Goal: Task Accomplishment & Management: Complete application form

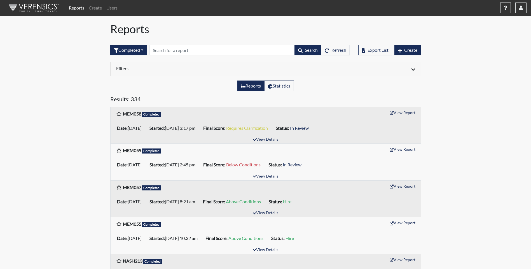
scroll to position [84, 0]
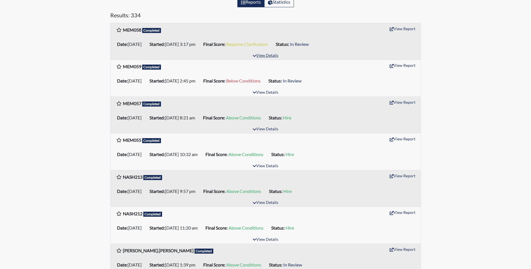
click at [265, 56] on button "View Details" at bounding box center [265, 56] width 31 height 8
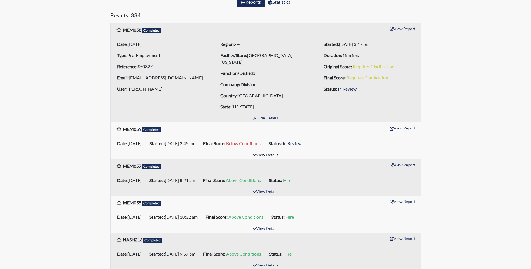
click at [267, 152] on button "View Details" at bounding box center [265, 156] width 31 height 8
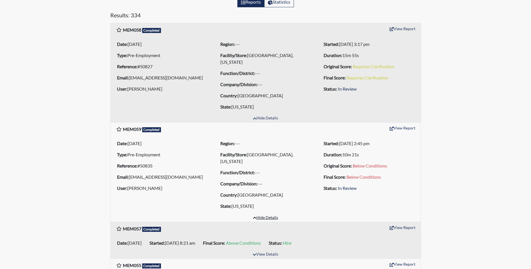
click at [267, 214] on button "Hide Details" at bounding box center [266, 218] width 30 height 8
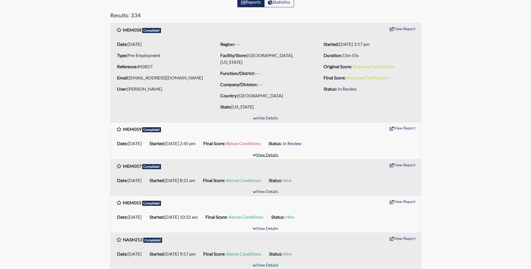
click at [265, 152] on button "View Details" at bounding box center [265, 156] width 31 height 8
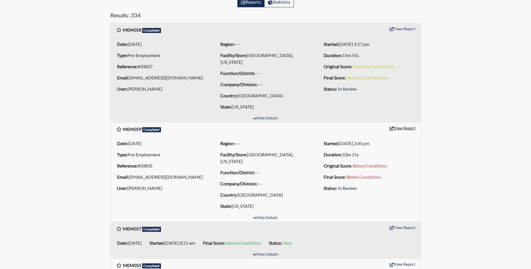
click at [403, 124] on button "View Report" at bounding box center [402, 128] width 31 height 9
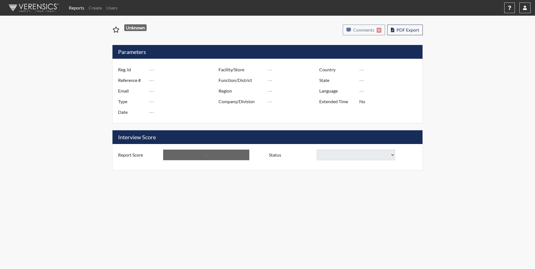
type input "MEM059"
type input "50835"
type input "langfordchris5@gmail.com"
type input "Pre-Employment"
type input "Aug 19, 2025"
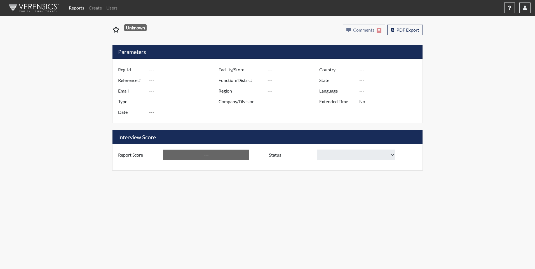
type input "Memphis, Tennessee"
type input "[GEOGRAPHIC_DATA]"
type input "[US_STATE]"
type input "English"
type input "Below Conditions"
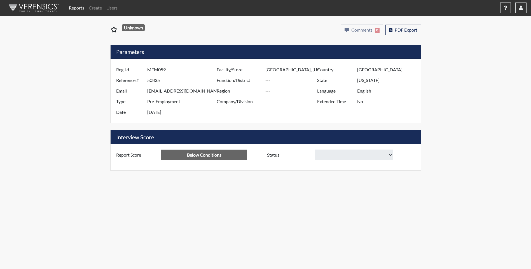
select select
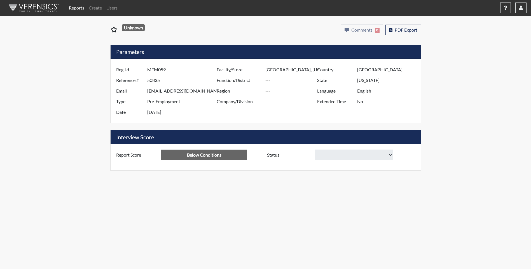
select select
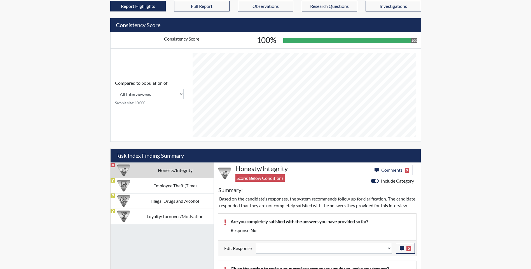
scroll to position [280, 0]
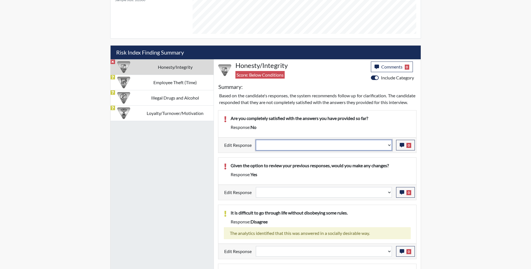
click at [366, 151] on select "Question is not relevant. Results will be updated. Reasonable explanation provi…" at bounding box center [324, 145] width 136 height 11
select select "reasonable-explanation-provided"
click at [256, 146] on select "Question is not relevant. Results will be updated. Reasonable explanation provi…" at bounding box center [324, 145] width 136 height 11
select select
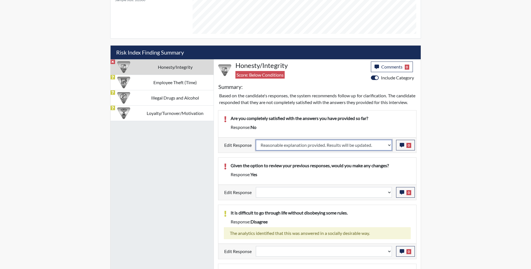
select select
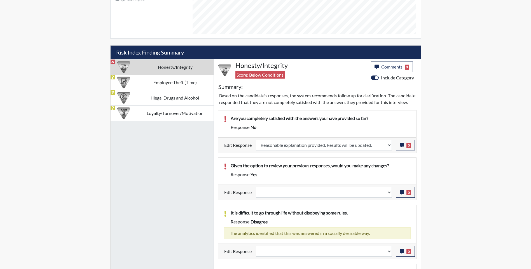
select select
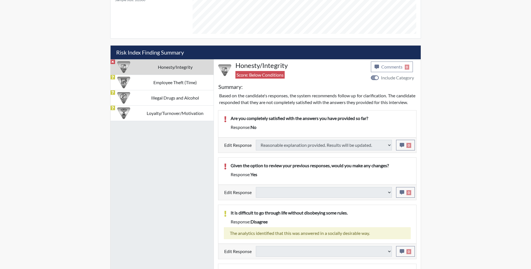
type input "Requires Clarification"
select select
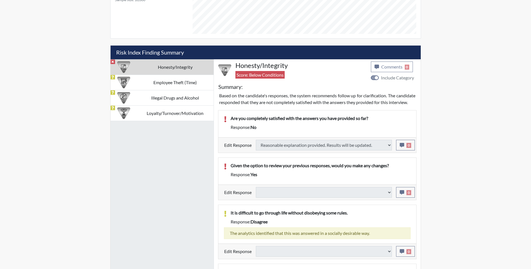
select select
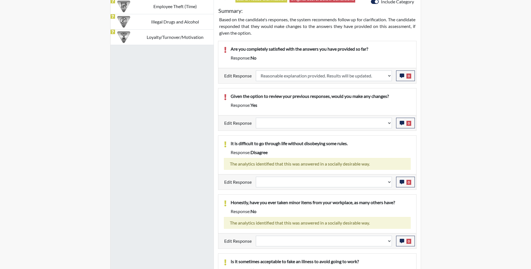
scroll to position [364, 0]
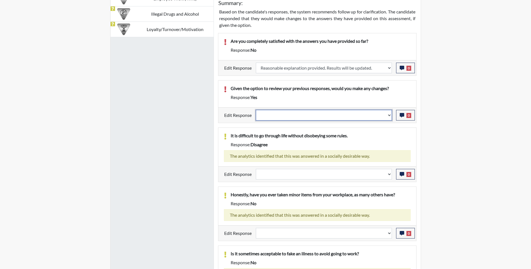
click at [329, 116] on select "Question is not relevant. Results will be updated. Reasonable explanation provi…" at bounding box center [324, 115] width 136 height 11
select select "reasonable-explanation-provided"
click at [256, 110] on select "Question is not relevant. Results will be updated. Reasonable explanation provi…" at bounding box center [324, 115] width 136 height 11
select select
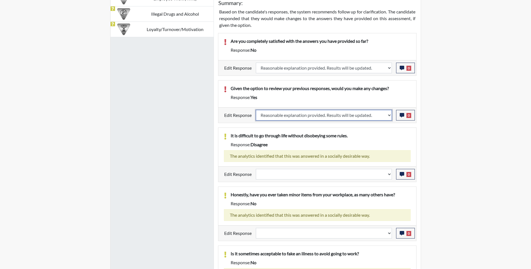
select select
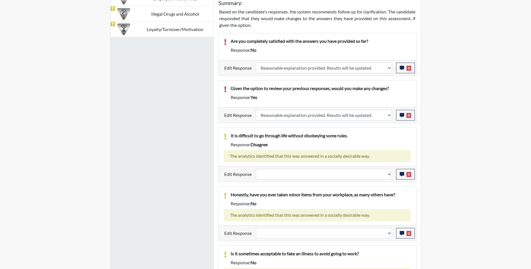
select select
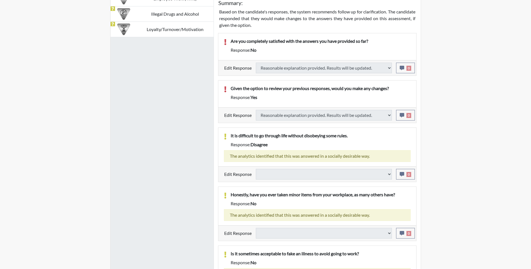
select select
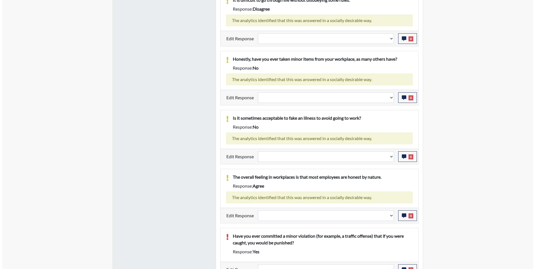
scroll to position [508, 0]
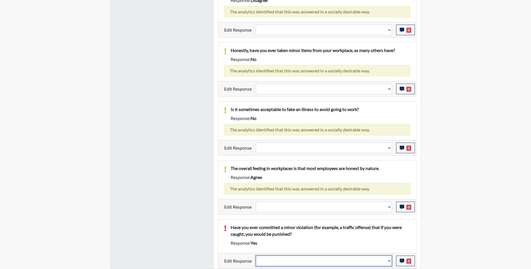
click at [336, 261] on select "Question is not relevant. Results will be updated. Reasonable explanation provi…" at bounding box center [324, 261] width 136 height 11
select select "reasonable-explanation-provided"
click at [256, 256] on select "Question is not relevant. Results will be updated. Reasonable explanation provi…" at bounding box center [324, 261] width 136 height 11
select select
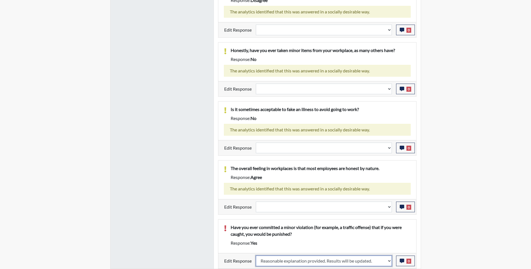
select select
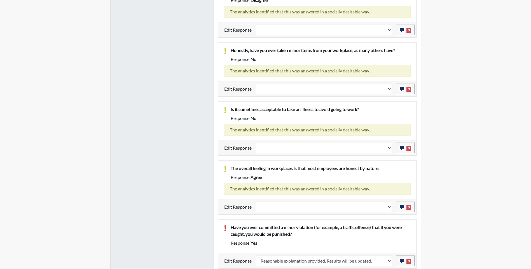
select select
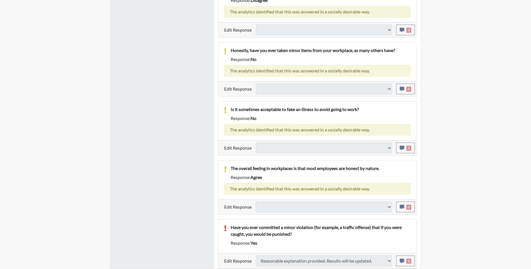
select select
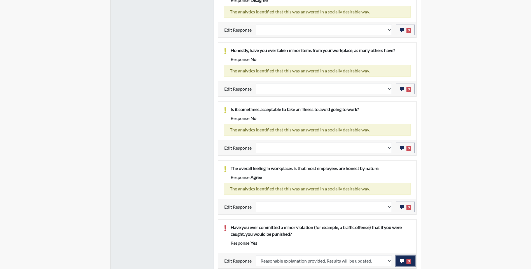
click at [405, 263] on button "0" at bounding box center [405, 261] width 19 height 11
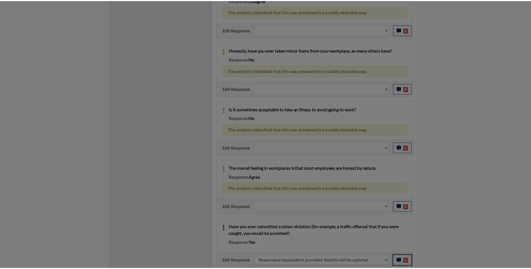
scroll to position [93, 233]
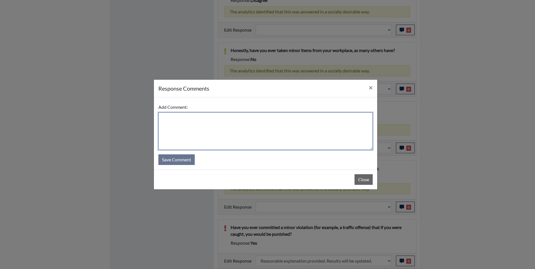
click at [288, 126] on textarea at bounding box center [265, 132] width 214 height 38
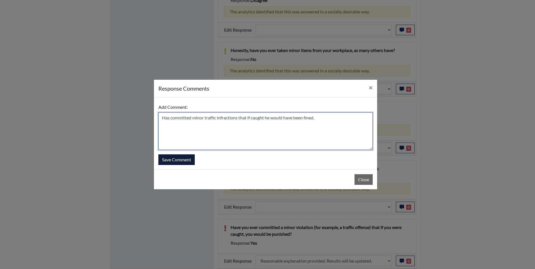
type textarea "Has committed minor traffic infractions that if caught he would have been fined."
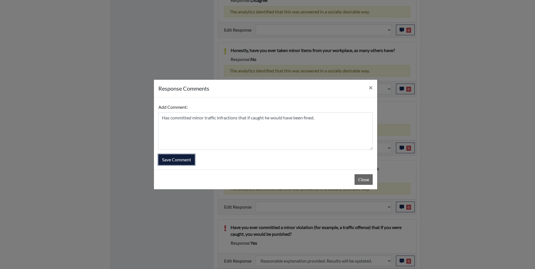
click at [185, 160] on button "Save Comment" at bounding box center [176, 160] width 36 height 11
select select
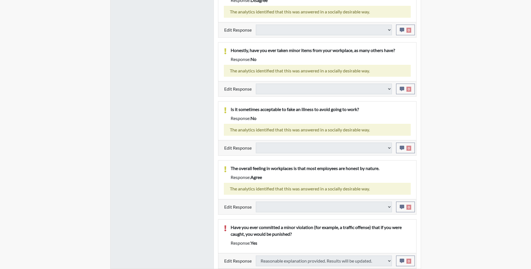
select select
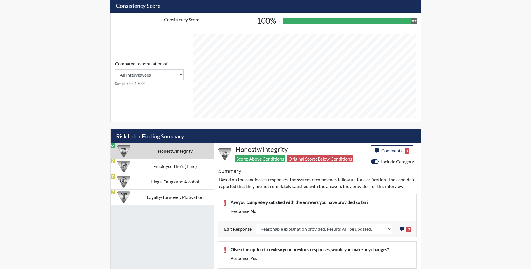
scroll to position [200, 0]
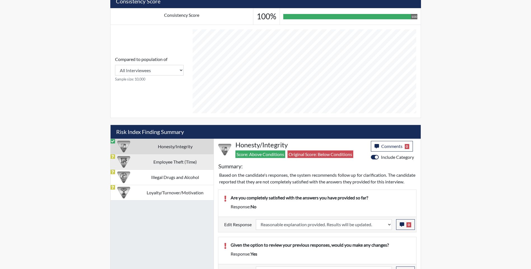
click at [177, 165] on td "Employee Theft (Time)" at bounding box center [175, 161] width 77 height 15
select select
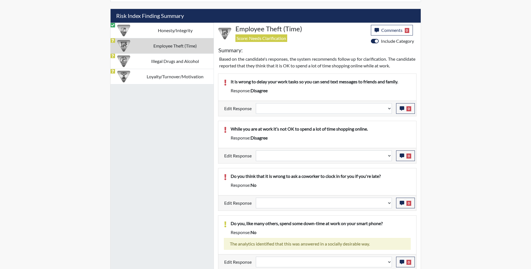
scroll to position [318, 0]
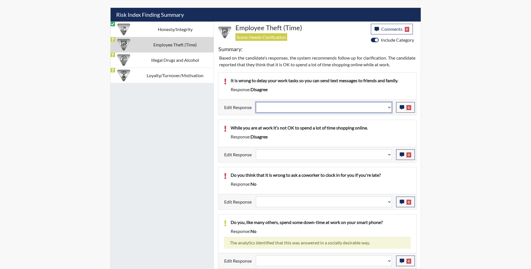
click at [304, 108] on select "Question is not relevant. Results will be updated. Reasonable explanation provi…" at bounding box center [324, 107] width 136 height 11
select select "reasonable-explanation-provided"
click at [256, 102] on select "Question is not relevant. Results will be updated. Reasonable explanation provi…" at bounding box center [324, 107] width 136 height 11
select select
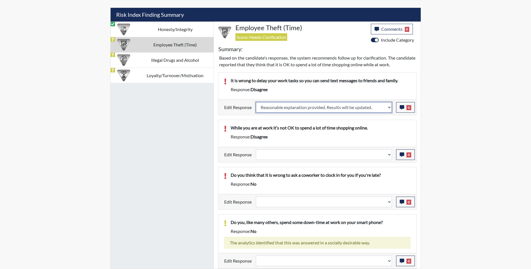
select select
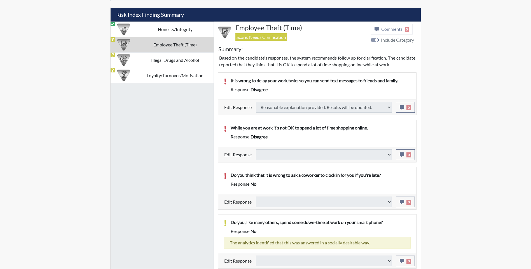
select select
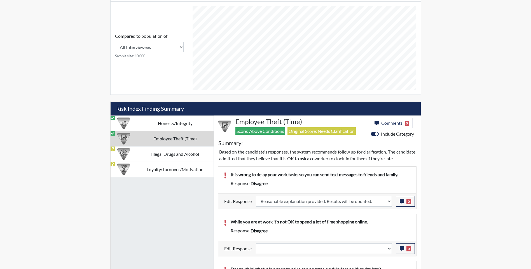
scroll to position [297, 0]
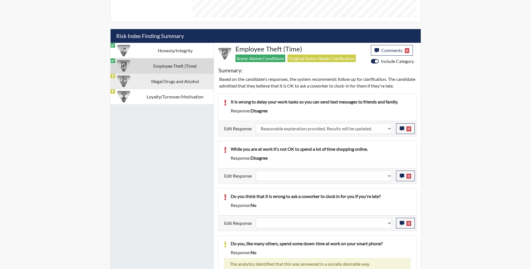
click at [179, 85] on td "Illegal Drugs and Alcohol" at bounding box center [175, 81] width 77 height 15
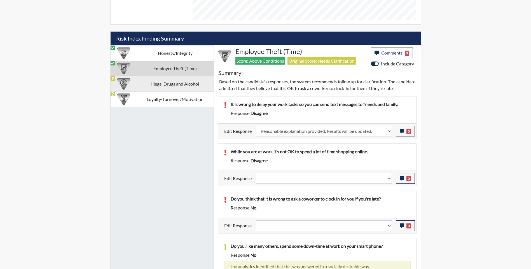
select select
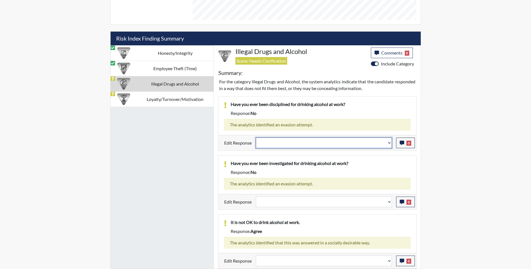
click at [288, 144] on select "Question is not relevant. Results will be updated. Reasonable explanation provi…" at bounding box center [324, 143] width 136 height 11
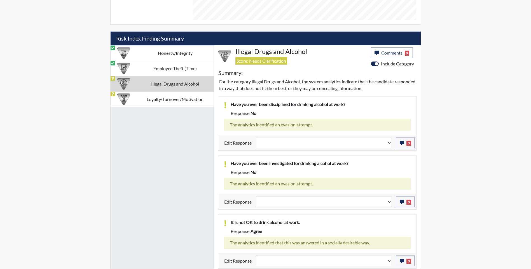
click at [252, 171] on span "no" at bounding box center [254, 172] width 6 height 5
click at [279, 262] on select "Question is not relevant. Results will be updated. Reasonable explanation provi…" at bounding box center [324, 261] width 136 height 11
select select "reasonable-explanation-provided"
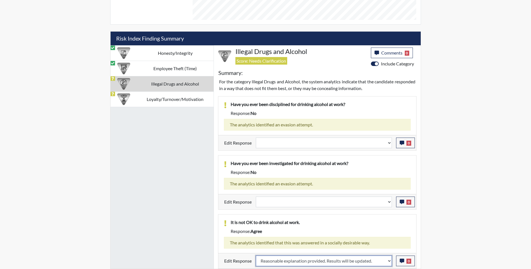
click at [256, 256] on select "Question is not relevant. Results will be updated. Reasonable explanation provi…" at bounding box center [324, 261] width 136 height 11
select select
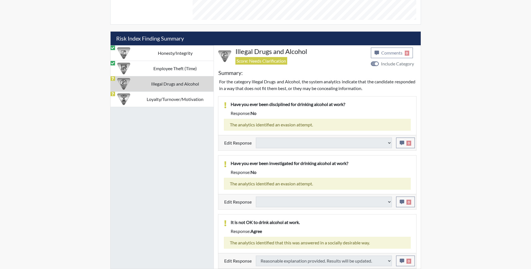
select select
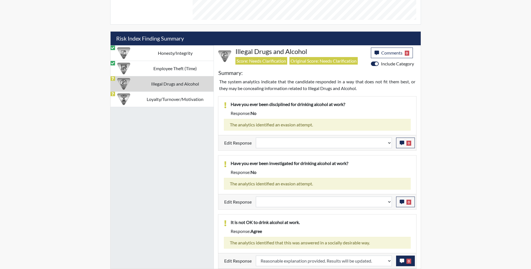
scroll to position [93, 233]
click at [402, 263] on icon "button" at bounding box center [402, 261] width 4 height 4
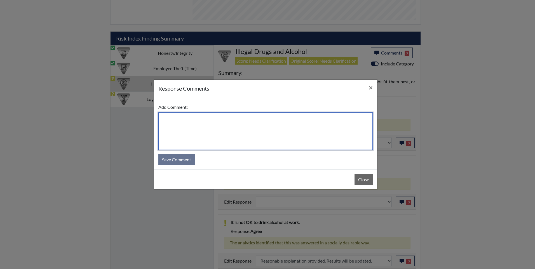
click at [278, 119] on textarea at bounding box center [265, 132] width 214 height 38
type textarea "Selected wrong answer"
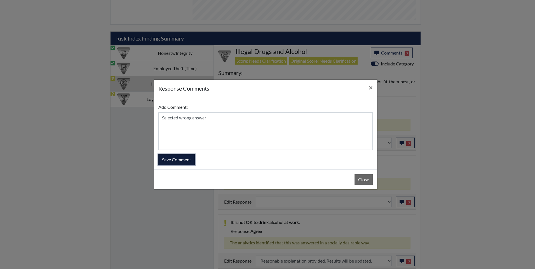
click at [175, 157] on button "Save Comment" at bounding box center [176, 160] width 36 height 11
select select
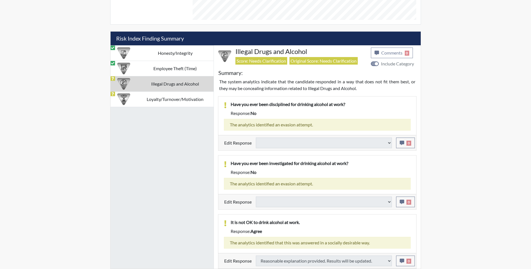
select select
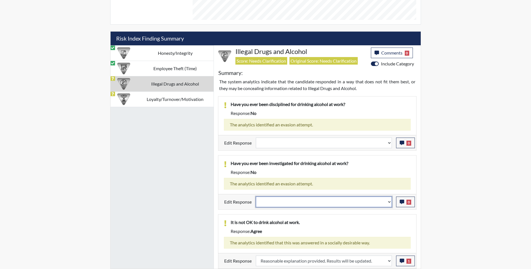
click at [304, 202] on select "Question is not relevant. Results will be updated. Reasonable explanation provi…" at bounding box center [324, 202] width 136 height 11
select select "reasonable-explanation-provided"
click at [256, 197] on select "Question is not relevant. Results will be updated. Reasonable explanation provi…" at bounding box center [324, 202] width 136 height 11
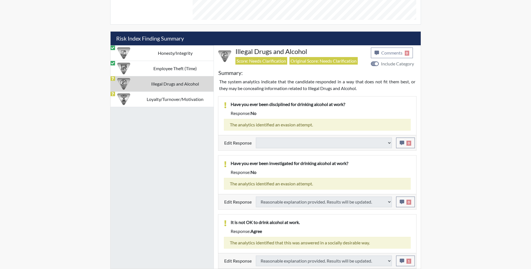
select select
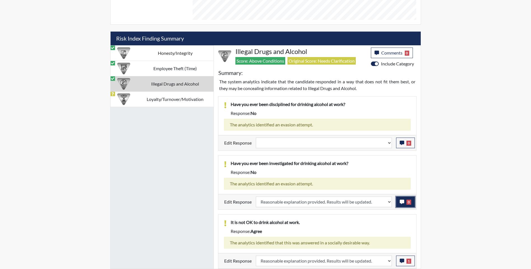
click at [403, 203] on icon "button" at bounding box center [402, 202] width 4 height 4
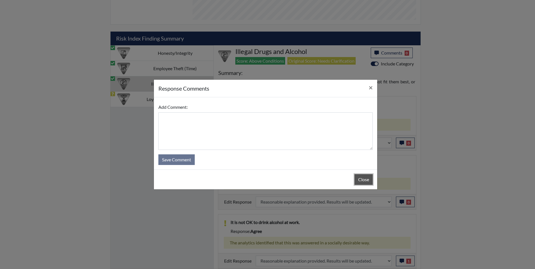
click at [369, 177] on button "Close" at bounding box center [364, 179] width 18 height 11
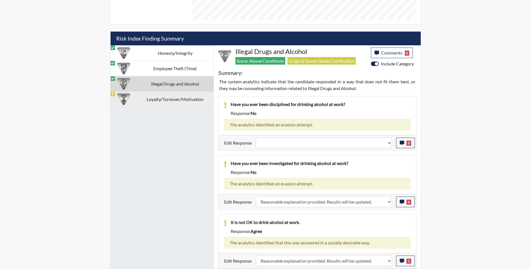
click at [182, 99] on td "Loyalty/Turnover/Motivation" at bounding box center [175, 99] width 77 height 15
select select
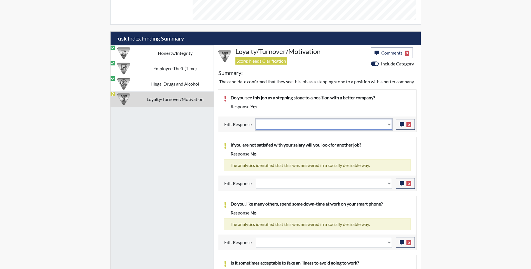
click at [290, 130] on select "Question is not relevant. Results will be updated. Reasonable explanation provi…" at bounding box center [324, 124] width 136 height 11
select select "reasonable-explanation-provided"
click at [256, 126] on select "Question is not relevant. Results will be updated. Reasonable explanation provi…" at bounding box center [324, 124] width 136 height 11
select select
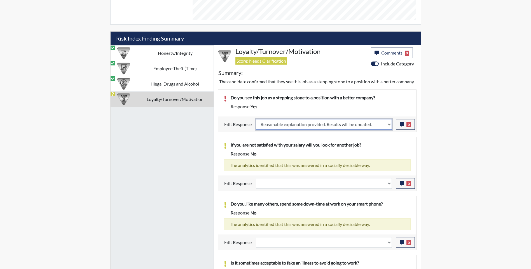
select select
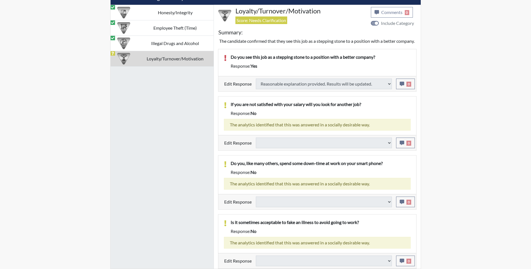
scroll to position [341, 0]
type input "Above Conditions"
select select
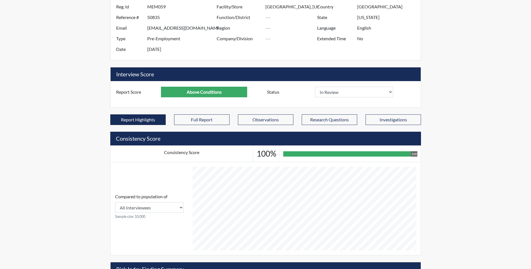
scroll to position [33, 0]
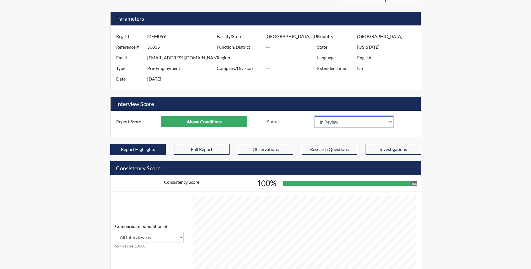
click at [390, 122] on select "In Review Hire Decline" at bounding box center [354, 121] width 78 height 11
select select "hire"
select select
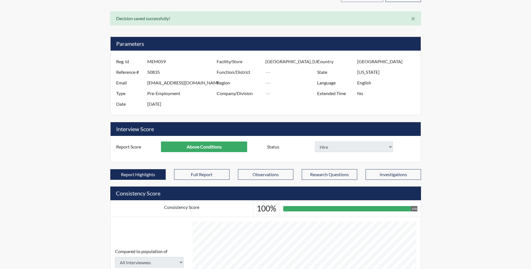
select select
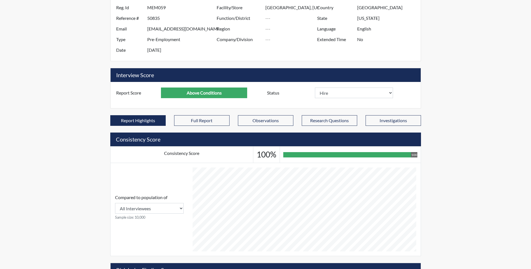
scroll to position [117, 0]
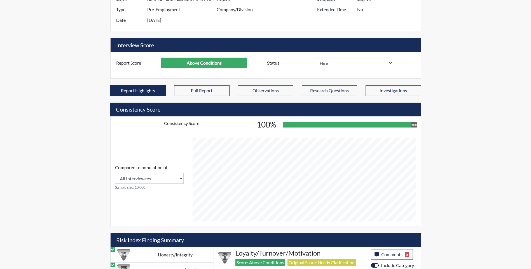
click at [480, 47] on div "Reports Create Users Help Center × Verensics Best Practices How to successfully…" at bounding box center [265, 201] width 531 height 636
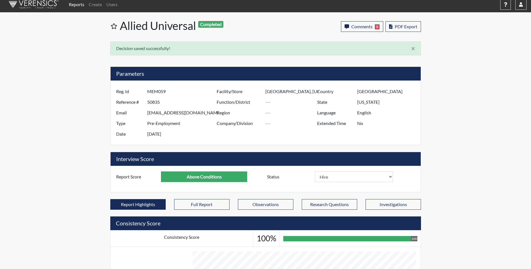
scroll to position [0, 0]
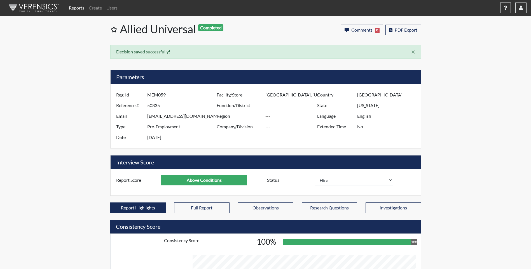
click at [72, 8] on link "Reports" at bounding box center [77, 7] width 20 height 11
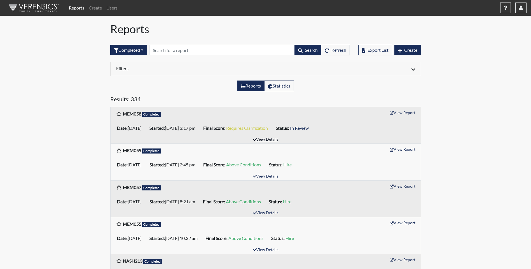
click at [271, 138] on button "View Details" at bounding box center [265, 140] width 31 height 8
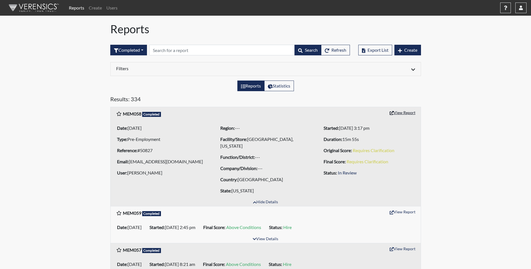
click at [405, 112] on button "View Report" at bounding box center [402, 112] width 31 height 9
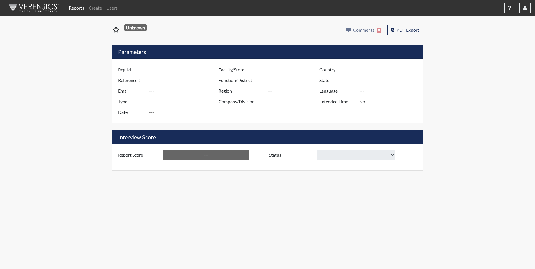
type input "MEM058"
type input "50827"
type input "[EMAIL_ADDRESS][DOMAIN_NAME]"
type input "Pre-Employment"
type input "Aug 18, 2025"
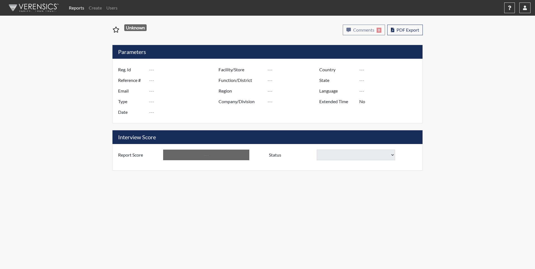
type input "Memphis, Tennessee"
type input "[GEOGRAPHIC_DATA]"
type input "Mississippi"
type input "English"
type input "Requires Clarification"
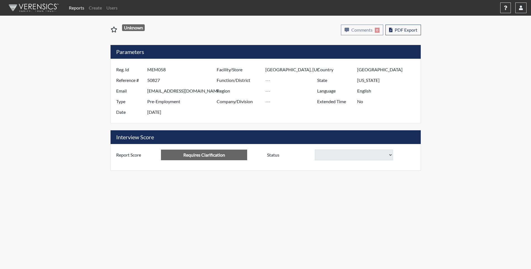
select select
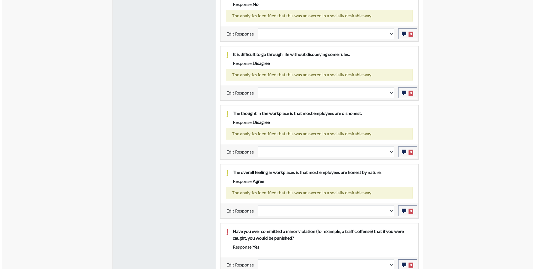
scroll to position [414, 0]
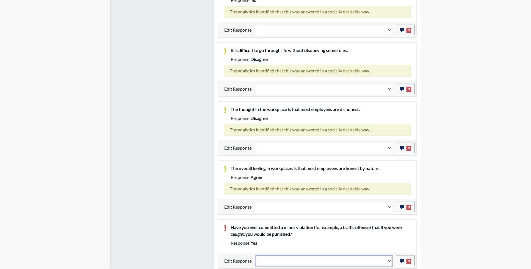
click at [316, 263] on select "Question is not relevant. Results will be updated. Reasonable explanation provi…" at bounding box center [324, 261] width 136 height 11
select select "reasonable-explanation-provided"
click at [256, 256] on select "Question is not relevant. Results will be updated. Reasonable explanation provi…" at bounding box center [324, 261] width 136 height 11
select select
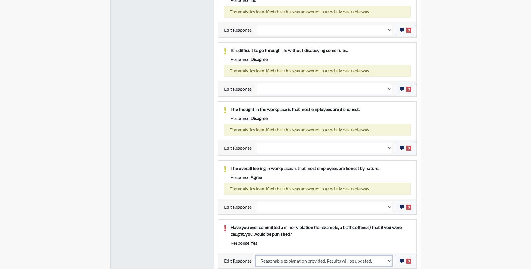
select select
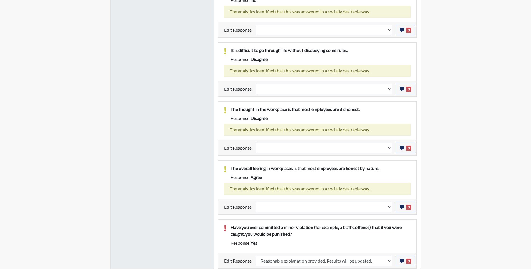
select select
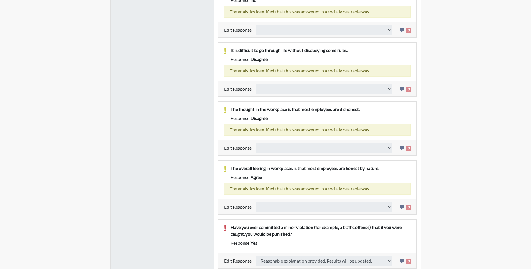
type input "Above Conditions"
select select
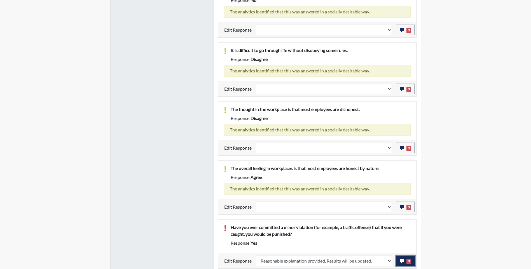
click at [406, 263] on button "0" at bounding box center [405, 261] width 19 height 11
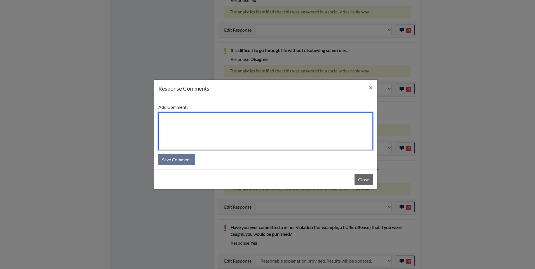
click at [279, 134] on textarea at bounding box center [265, 132] width 214 height 38
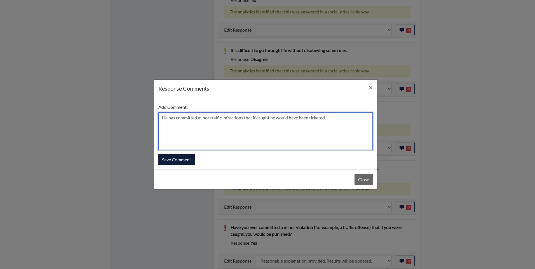
type textarea "He has committed minor traffic infractions that if caught he would have been ti…"
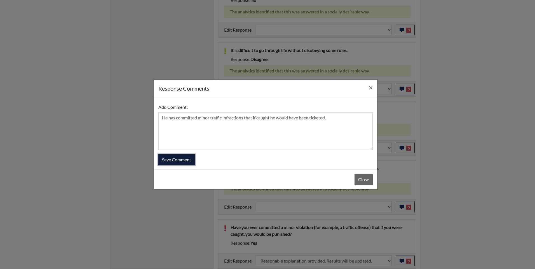
click at [181, 159] on button "Save Comment" at bounding box center [176, 160] width 36 height 11
select select
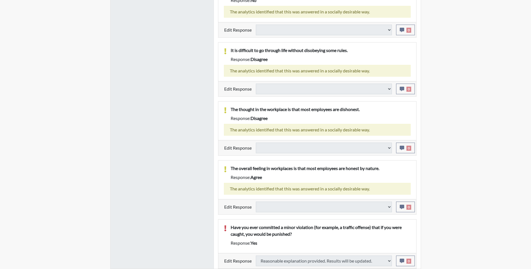
select select
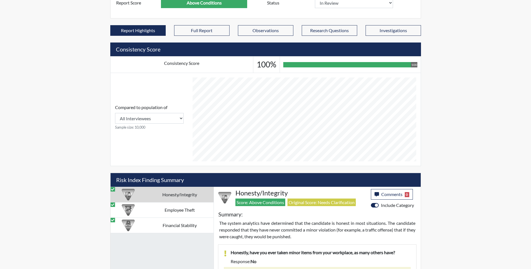
scroll to position [0, 0]
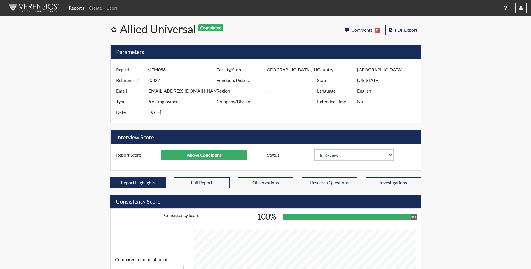
click at [345, 156] on select "In Review Hire Decline" at bounding box center [354, 155] width 78 height 11
select select "hire"
select select
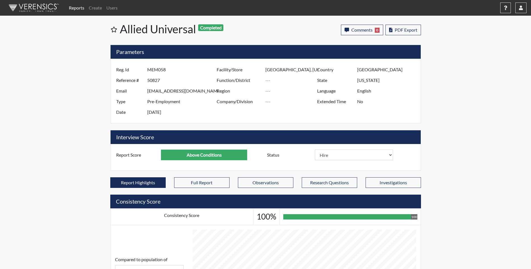
select select
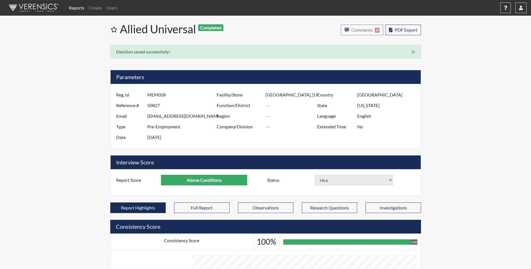
select select
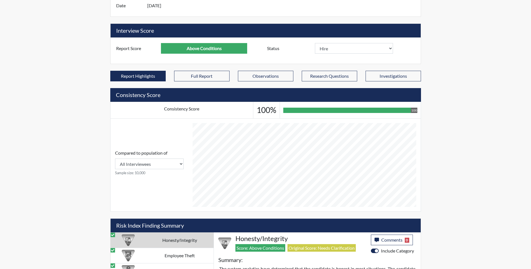
scroll to position [140, 0]
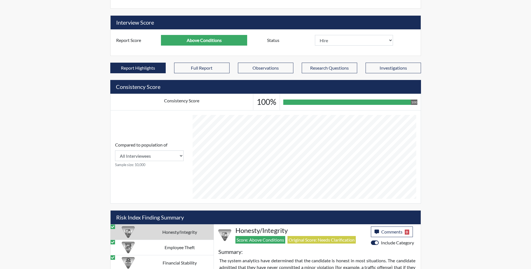
select select
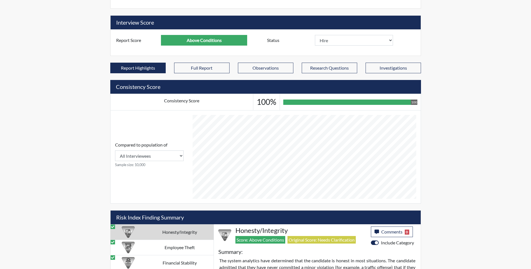
select select
click at [494, 64] on div "Reports Create Users Help Center × Verensics Best Practices How to successfully…" at bounding box center [265, 214] width 531 height 708
click at [507, 27] on div "Reports Create Users Help Center × Verensics Best Practices How to successfully…" at bounding box center [265, 214] width 531 height 708
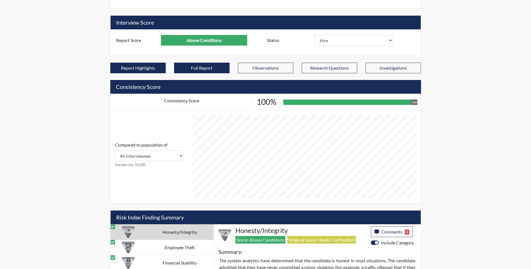
scroll to position [0, 0]
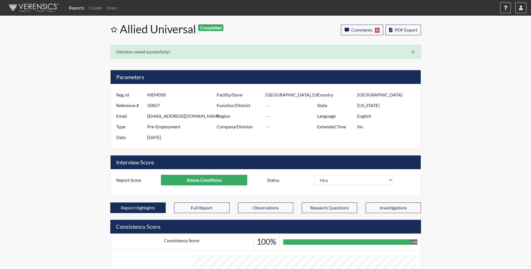
click at [79, 7] on link "Reports" at bounding box center [77, 7] width 20 height 11
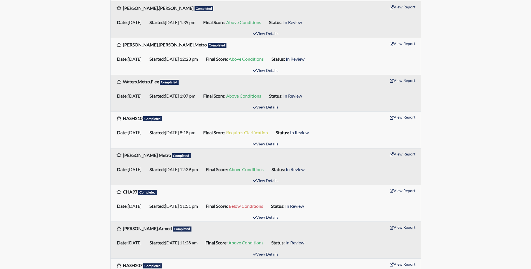
scroll to position [336, 0]
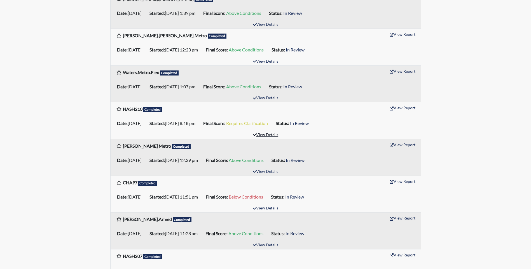
click at [263, 133] on button "View Details" at bounding box center [265, 136] width 31 height 8
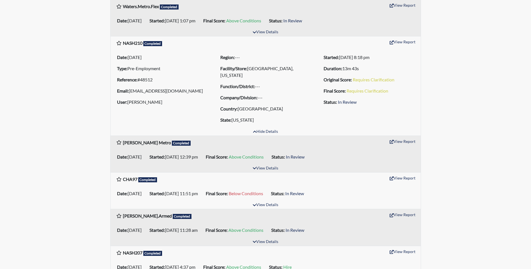
scroll to position [420, 0]
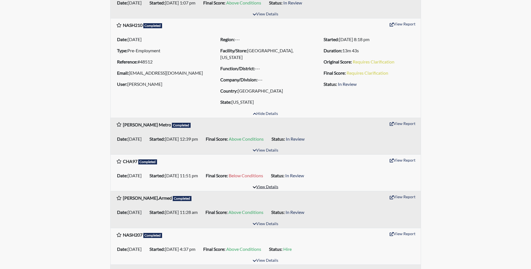
click at [270, 184] on button "View Details" at bounding box center [265, 188] width 31 height 8
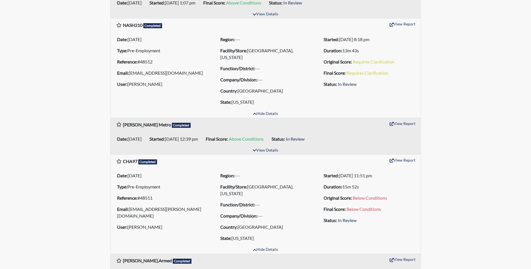
click at [511, 172] on div "Reports Create Users Help Center × Verensics Best Practices How to successfully…" at bounding box center [265, 168] width 531 height 1177
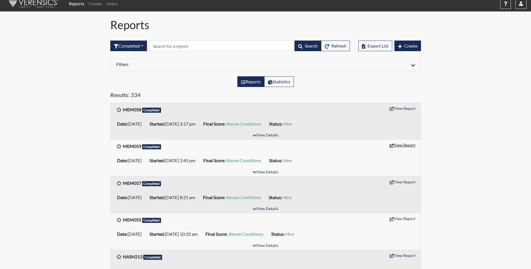
scroll to position [0, 0]
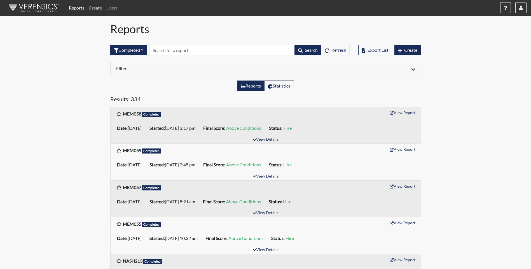
click at [96, 6] on link "Create" at bounding box center [96, 7] width 18 height 11
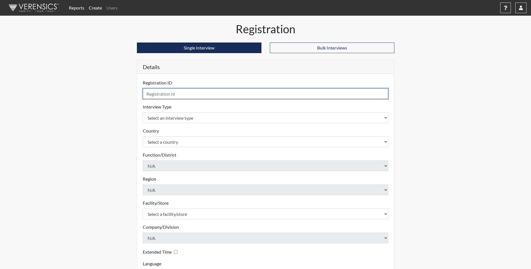
click at [308, 96] on input "text" at bounding box center [266, 93] width 246 height 11
type input "MEM060"
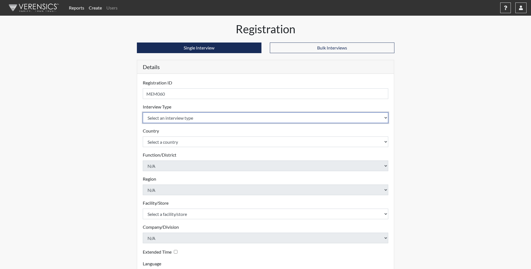
click at [301, 116] on select "Select an interview type Pre-Employment" at bounding box center [266, 118] width 246 height 11
select select "c2470aee-a530-11ea-a930-026c882af335"
click at [143, 113] on select "Select an interview type Pre-Employment" at bounding box center [266, 118] width 246 height 11
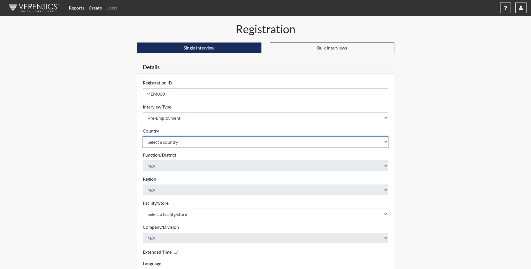
click at [176, 142] on select "Select a country United States Mexico" at bounding box center [266, 142] width 246 height 11
select select "united-states-of-america"
click at [143, 137] on select "Select a country United States Mexico" at bounding box center [266, 142] width 246 height 11
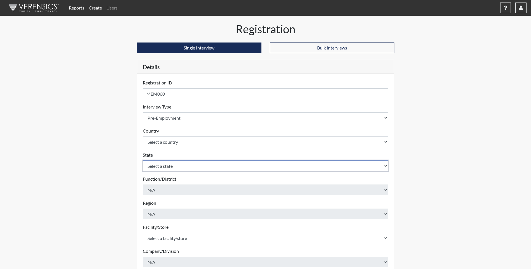
click at [176, 167] on select "Select a state Alabama Alaska Arizona Arkansas California Colorado Connecticut …" at bounding box center [266, 166] width 246 height 11
select select "MS"
click at [143, 161] on select "Select a state Alabama Alaska Arizona Arkansas California Colorado Connecticut …" at bounding box center [266, 166] width 246 height 11
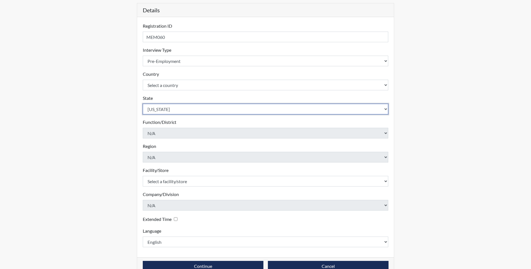
scroll to position [70, 0]
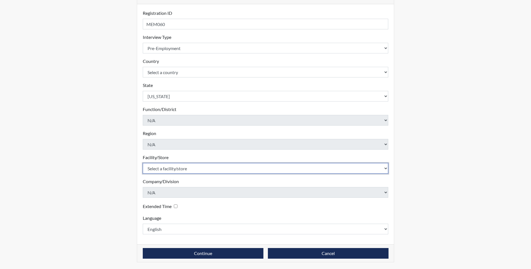
click at [174, 171] on select "Select a facility/store Chattanooga, Tennessee Huntsville, Alabama Knoxville, T…" at bounding box center [266, 168] width 246 height 11
select select "df043213-243d-4079-a1dd-173c02279676"
click at [143, 163] on select "Select a facility/store Chattanooga, Tennessee Huntsville, Alabama Knoxville, T…" at bounding box center [266, 168] width 246 height 11
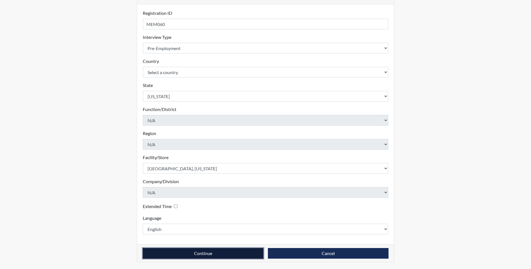
click at [194, 254] on button "Continue" at bounding box center [203, 253] width 121 height 11
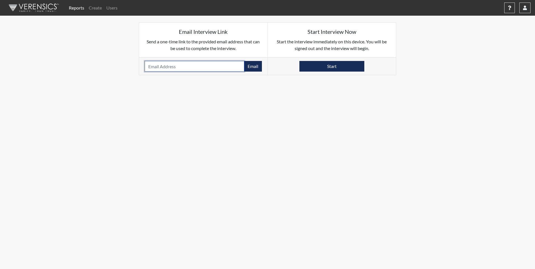
click at [199, 68] on input "email" at bounding box center [195, 66] width 100 height 11
type input "johnny.ringo2121@gmail.com"
click at [253, 66] on button "Email" at bounding box center [253, 66] width 18 height 11
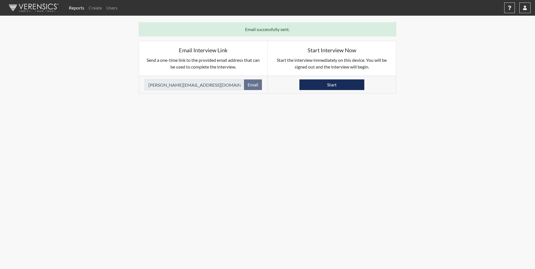
click at [79, 7] on link "Reports" at bounding box center [77, 7] width 20 height 11
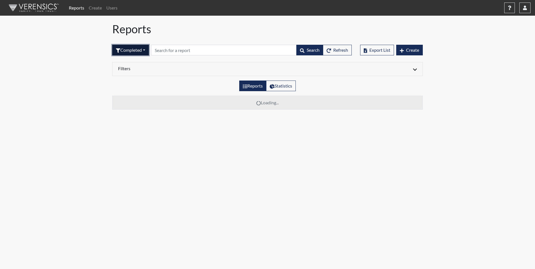
click at [141, 48] on button "Completed" at bounding box center [130, 50] width 37 height 11
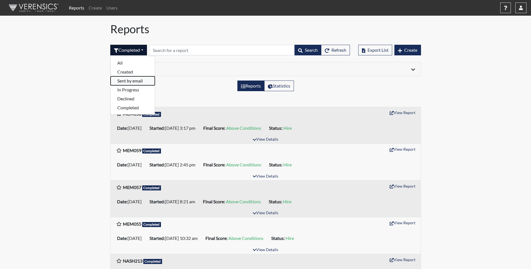
click at [137, 80] on button "Sent by email" at bounding box center [133, 80] width 44 height 9
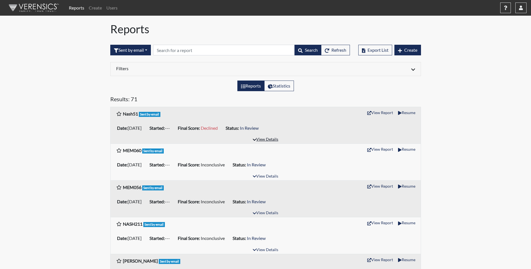
click at [274, 137] on button "View Details" at bounding box center [265, 140] width 31 height 8
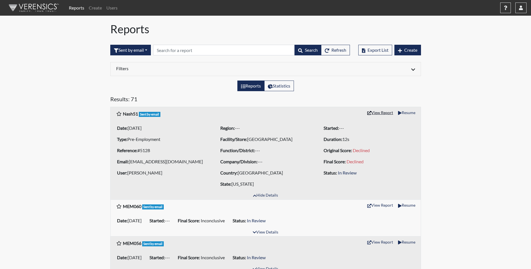
click at [379, 114] on button "View Report" at bounding box center [380, 112] width 31 height 9
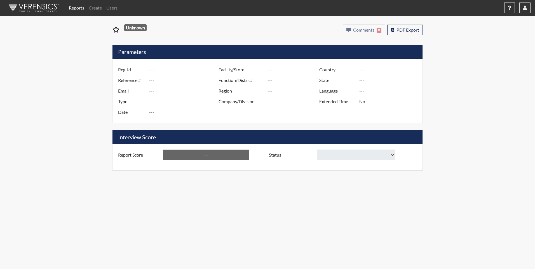
type input "Nash51"
type input "5128"
type input "[EMAIL_ADDRESS][DOMAIN_NAME]"
type input "Pre-Employment"
type input "[DATE]"
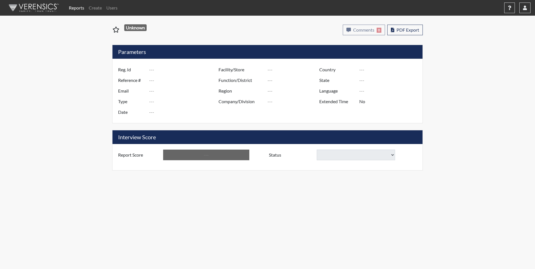
type input "[GEOGRAPHIC_DATA]"
type input "[US_STATE]"
type input "English"
type input "Declined"
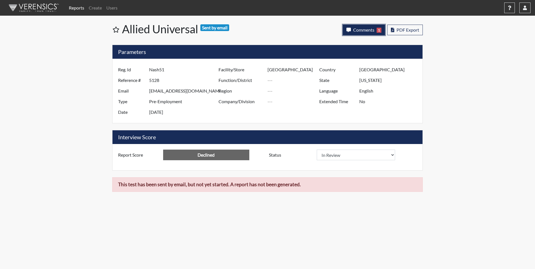
click at [372, 27] on span "Comments" at bounding box center [363, 29] width 21 height 5
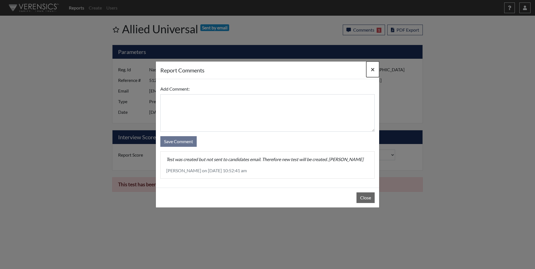
click at [373, 70] on span "×" at bounding box center [373, 69] width 4 height 8
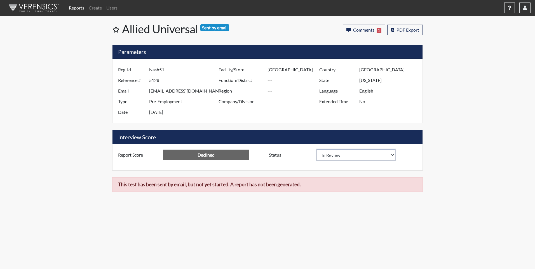
click at [374, 155] on select "In Review Hire Decline" at bounding box center [356, 155] width 78 height 11
select select "decline"
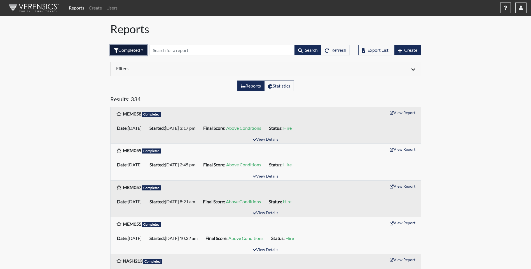
click at [133, 47] on button "Completed" at bounding box center [128, 50] width 37 height 11
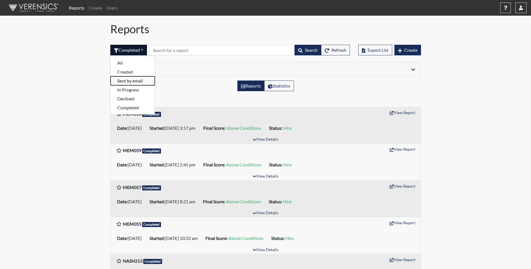
click at [137, 81] on button "Sent by email" at bounding box center [133, 80] width 44 height 9
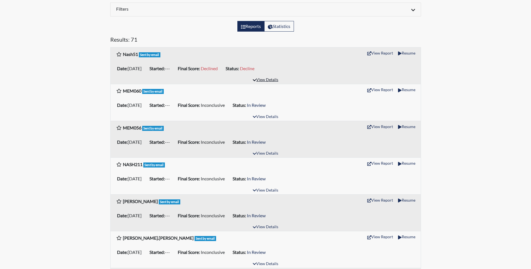
scroll to position [84, 0]
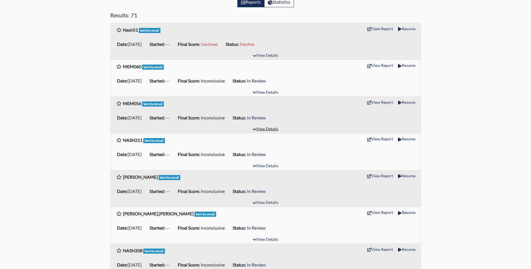
click at [263, 130] on button "View Details" at bounding box center [265, 130] width 31 height 8
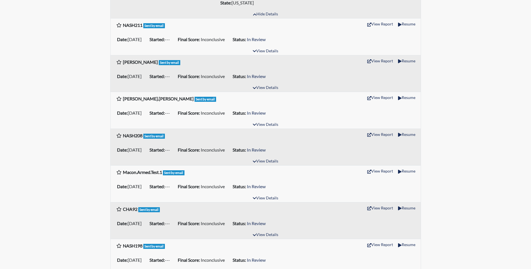
scroll to position [252, 0]
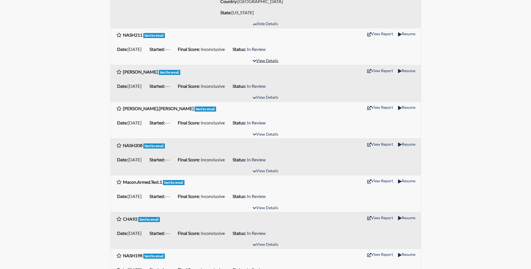
click at [257, 57] on button "View Details" at bounding box center [265, 61] width 31 height 8
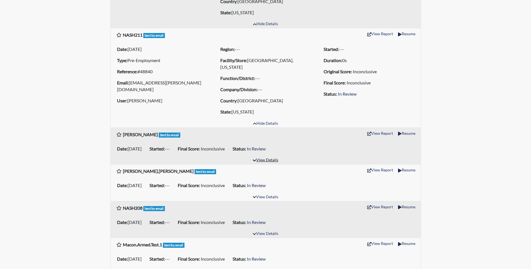
click at [268, 157] on button "View Details" at bounding box center [265, 161] width 31 height 8
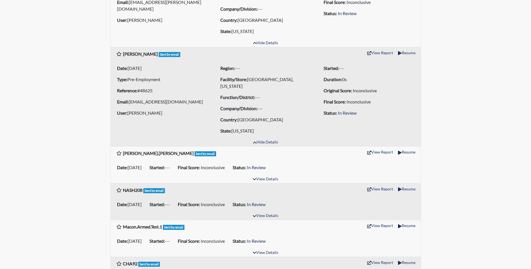
scroll to position [336, 0]
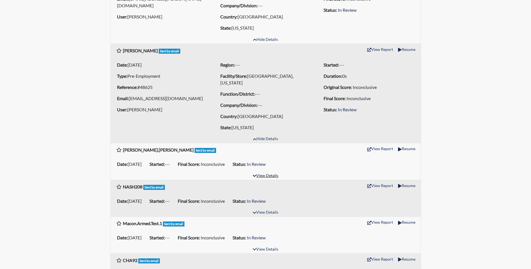
click at [269, 172] on button "View Details" at bounding box center [265, 176] width 31 height 8
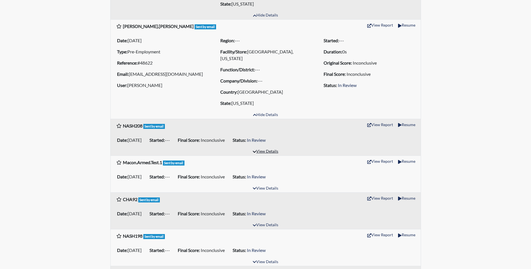
scroll to position [504, 0]
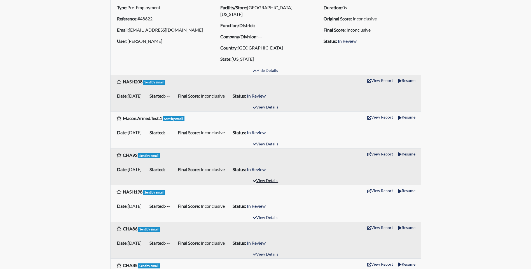
click at [264, 178] on button "View Details" at bounding box center [265, 182] width 31 height 8
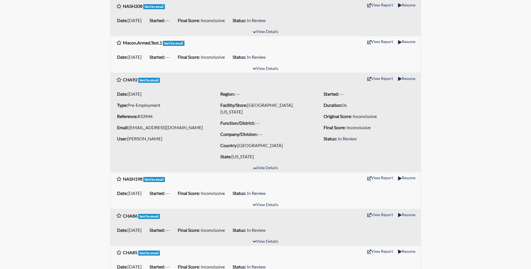
scroll to position [588, 0]
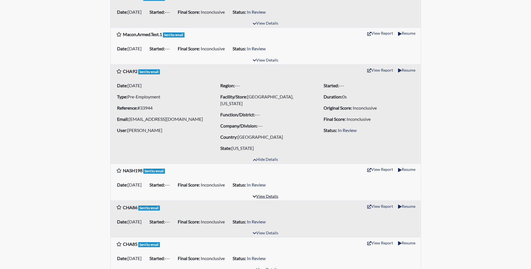
click at [264, 193] on button "View Details" at bounding box center [265, 197] width 31 height 8
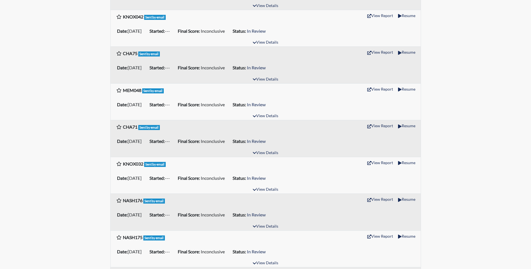
scroll to position [1118, 0]
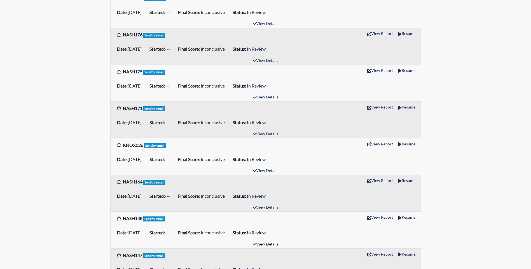
click at [262, 241] on button "View Details" at bounding box center [265, 245] width 31 height 8
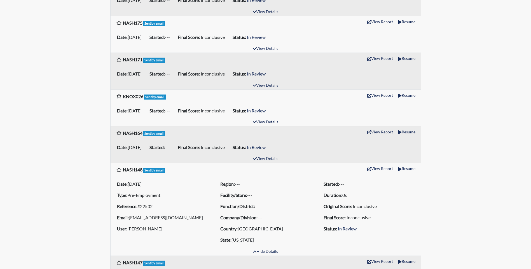
scroll to position [1174, 0]
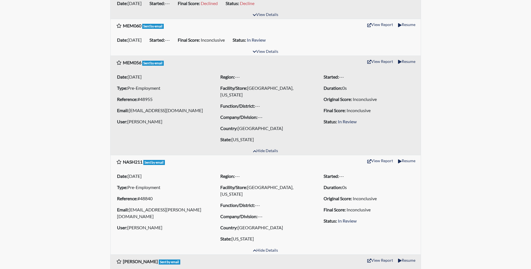
scroll to position [0, 0]
